Goal: Task Accomplishment & Management: Manage account settings

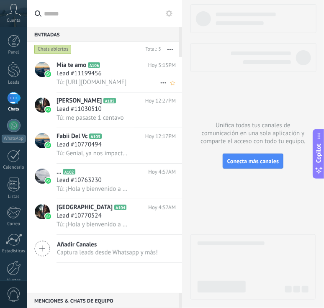
click at [93, 77] on span "Lead #11199456" at bounding box center [79, 74] width 45 height 8
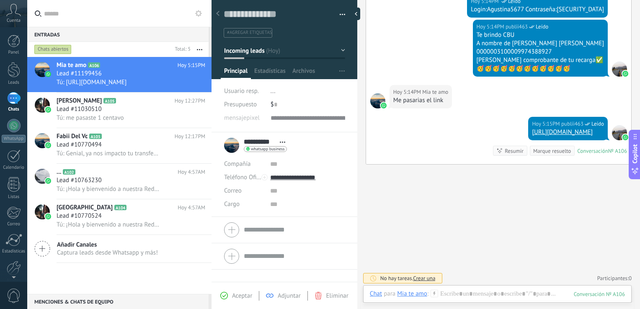
scroll to position [231, 0]
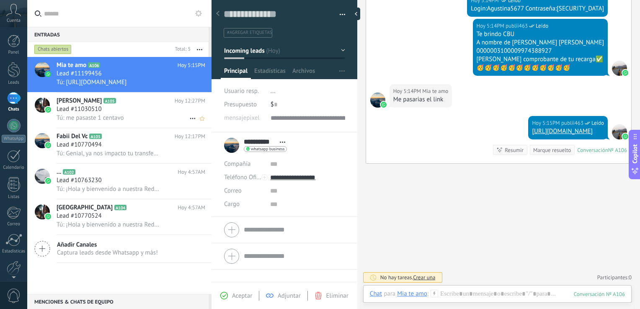
click at [76, 121] on span "Tú: me pasaste 1 centavo" at bounding box center [90, 118] width 67 height 8
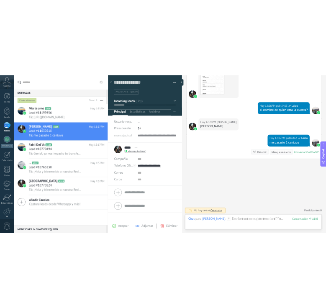
scroll to position [12, 0]
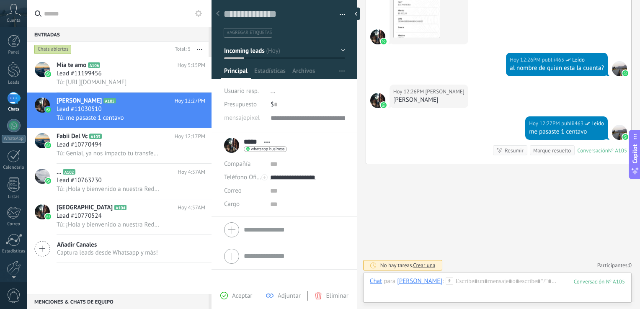
type textarea "**********"
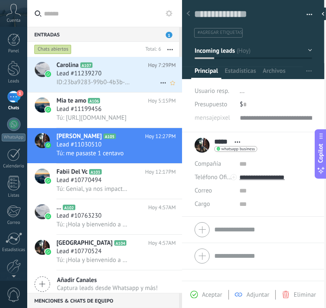
scroll to position [0, 0]
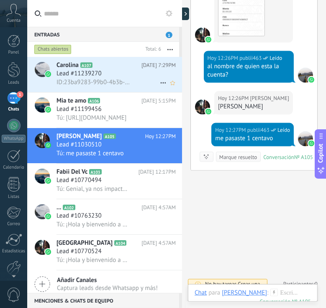
click at [118, 73] on div "Lead #11239270" at bounding box center [116, 74] width 119 height 8
click at [125, 75] on div "Lead #11239270" at bounding box center [116, 74] width 119 height 8
